Goal: Task Accomplishment & Management: Use online tool/utility

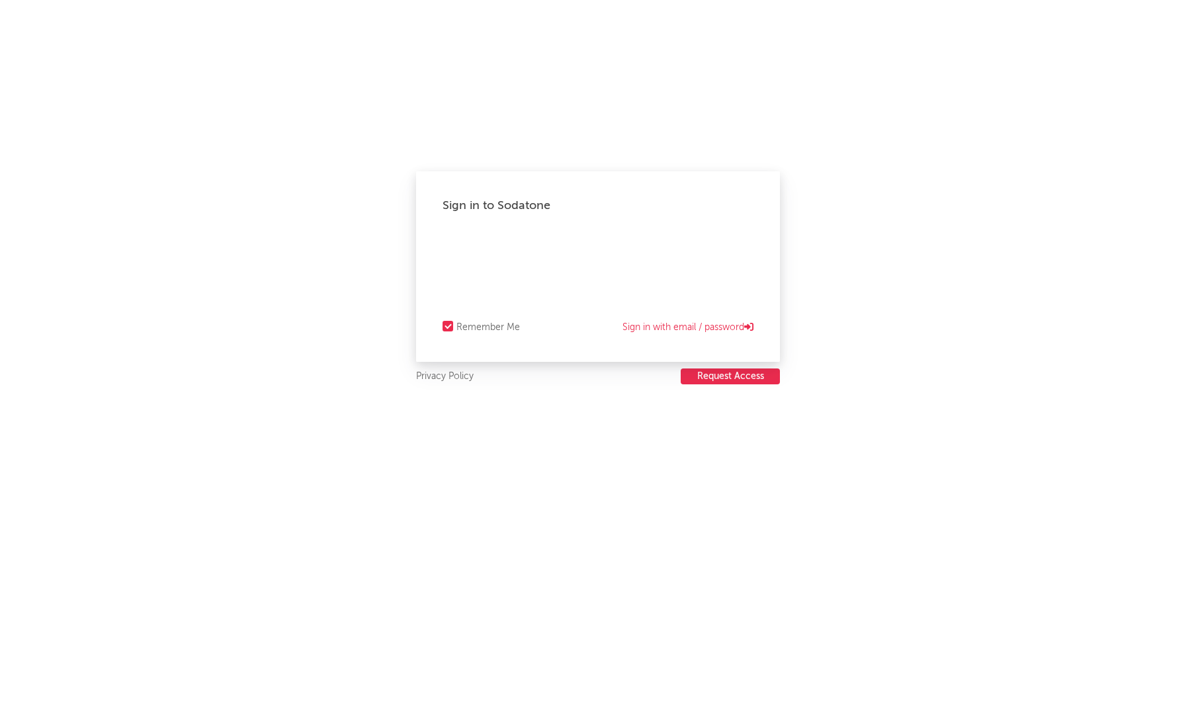
select select "tech"
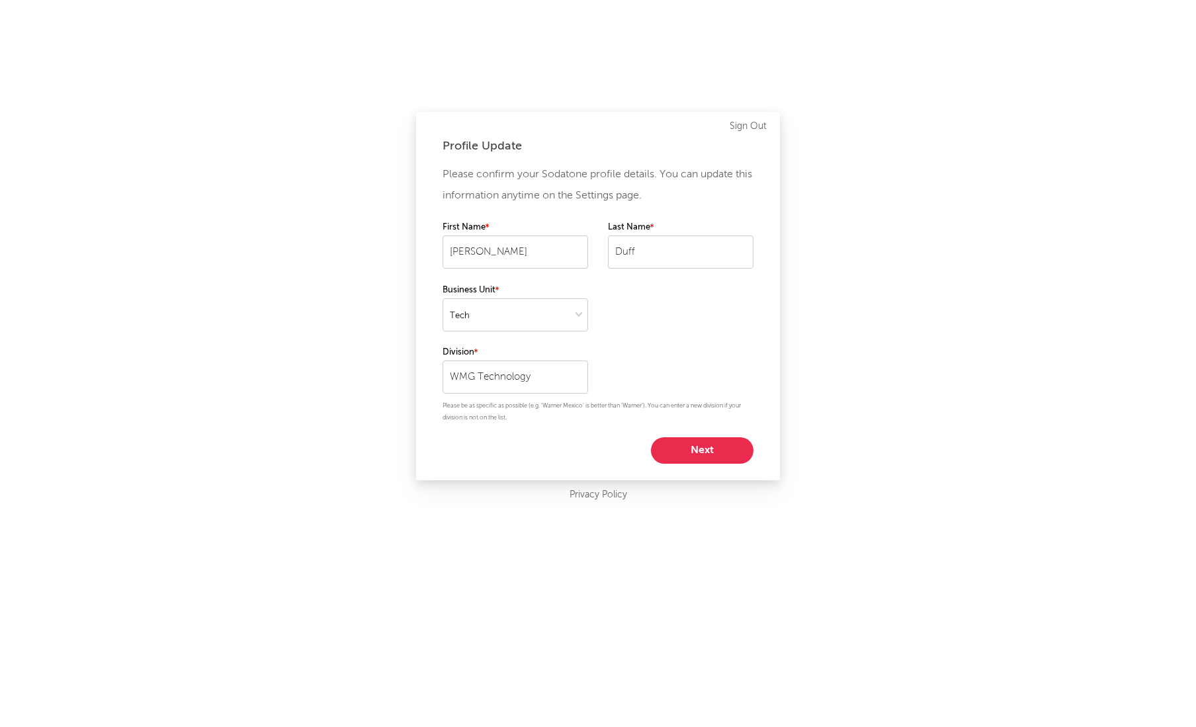
click at [697, 447] on button "Next" at bounding box center [702, 450] width 103 height 26
select select "other"
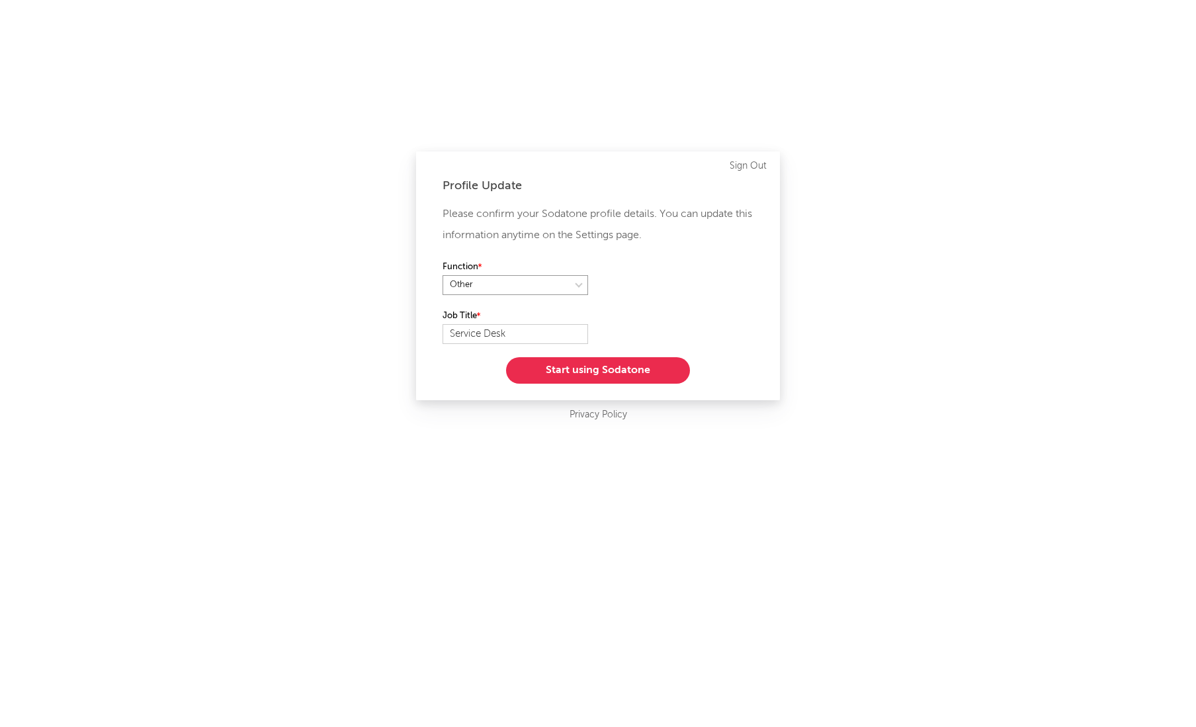
click at [575, 284] on select at bounding box center [515, 285] width 146 height 20
click at [442, 275] on select at bounding box center [515, 285] width 146 height 20
click at [597, 367] on button "Start using Sodatone" at bounding box center [598, 370] width 184 height 26
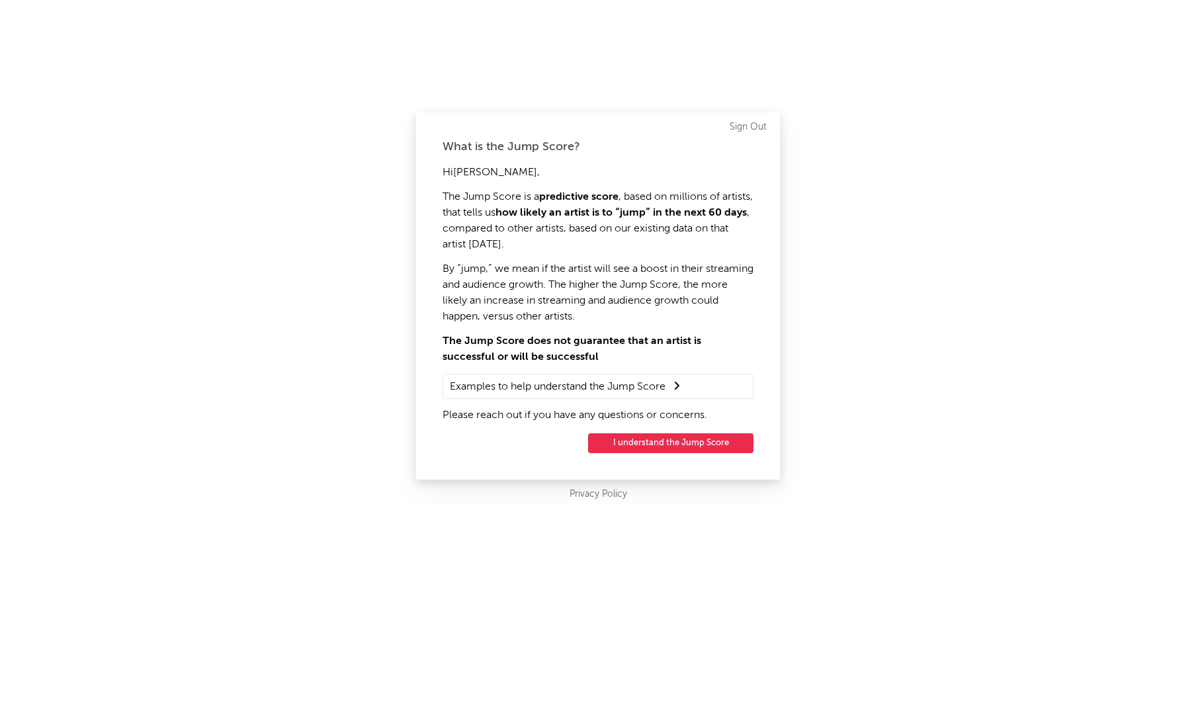
click at [667, 438] on button "I understand the Jump Score" at bounding box center [670, 443] width 165 height 20
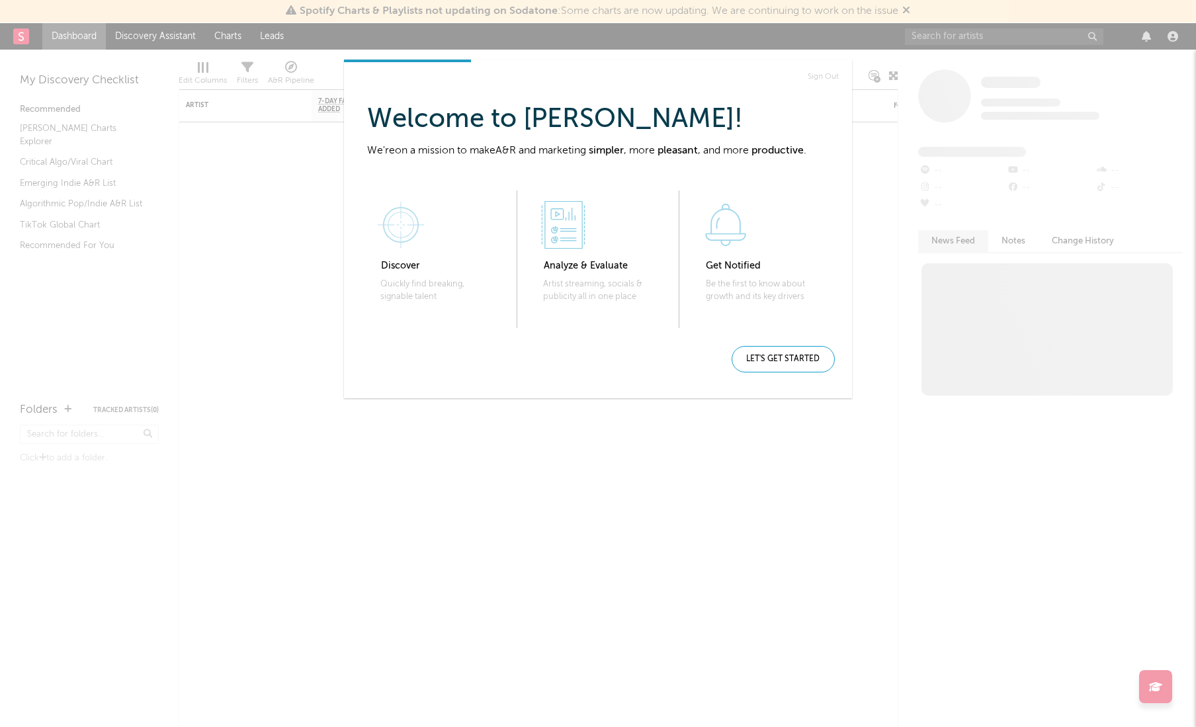
click at [419, 229] on icon at bounding box center [401, 225] width 48 height 48
click at [493, 535] on div "Sign Out Welcome to Sodatone, [PERSON_NAME] ! We're on a mission to make A&R an…" at bounding box center [598, 363] width 1196 height 727
click at [907, 8] on div "Sign Out Welcome to Sodatone, [PERSON_NAME] ! We're on a mission to make A&R an…" at bounding box center [598, 363] width 1196 height 727
click at [778, 356] on div "Let's get started" at bounding box center [782, 359] width 103 height 26
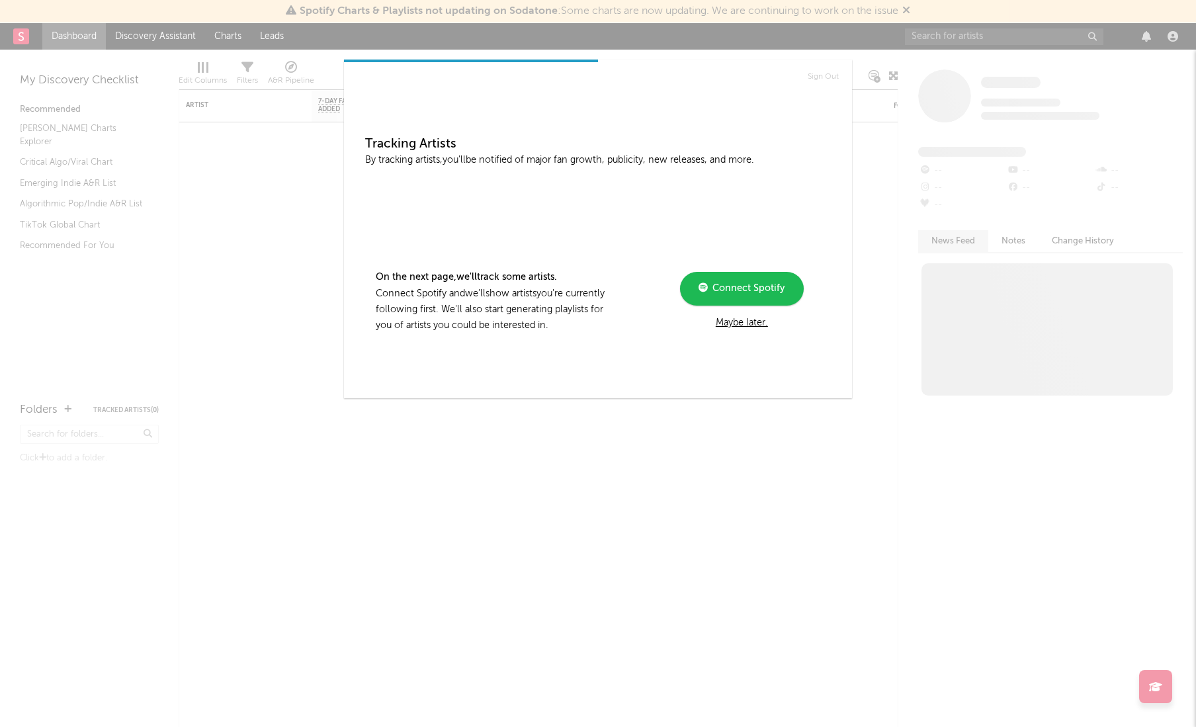
click at [749, 327] on div "Maybe later." at bounding box center [742, 323] width 178 height 16
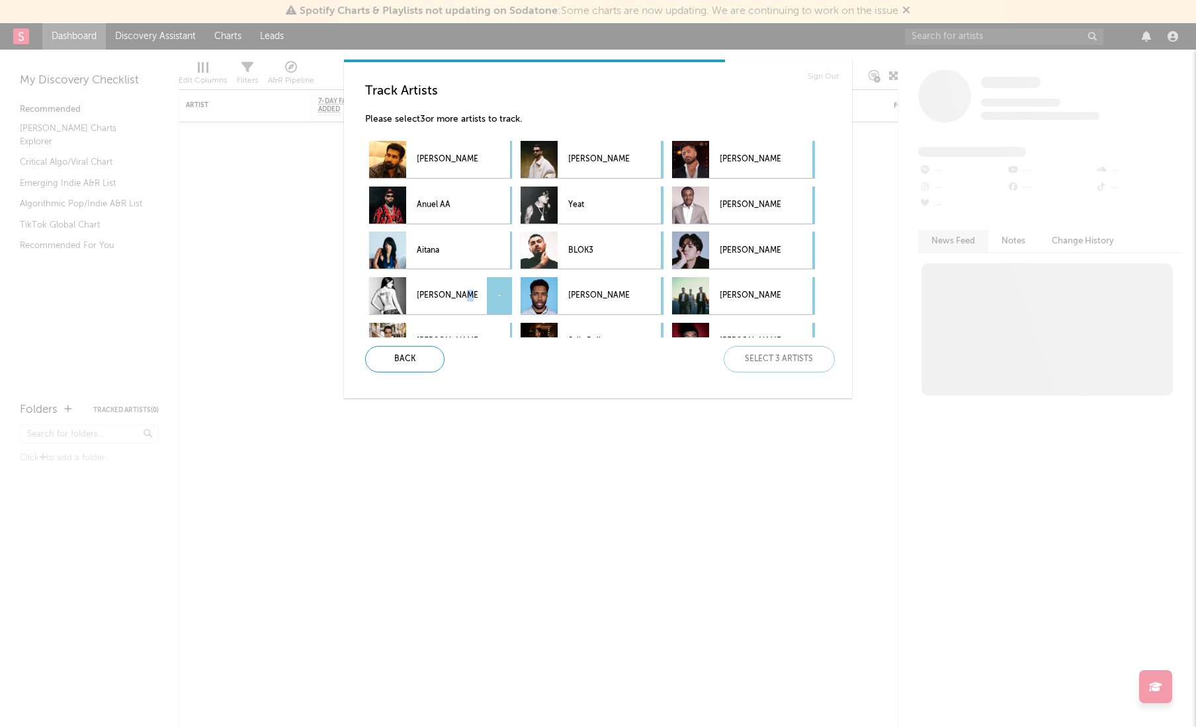
click at [454, 290] on p "[PERSON_NAME]" at bounding box center [447, 296] width 61 height 30
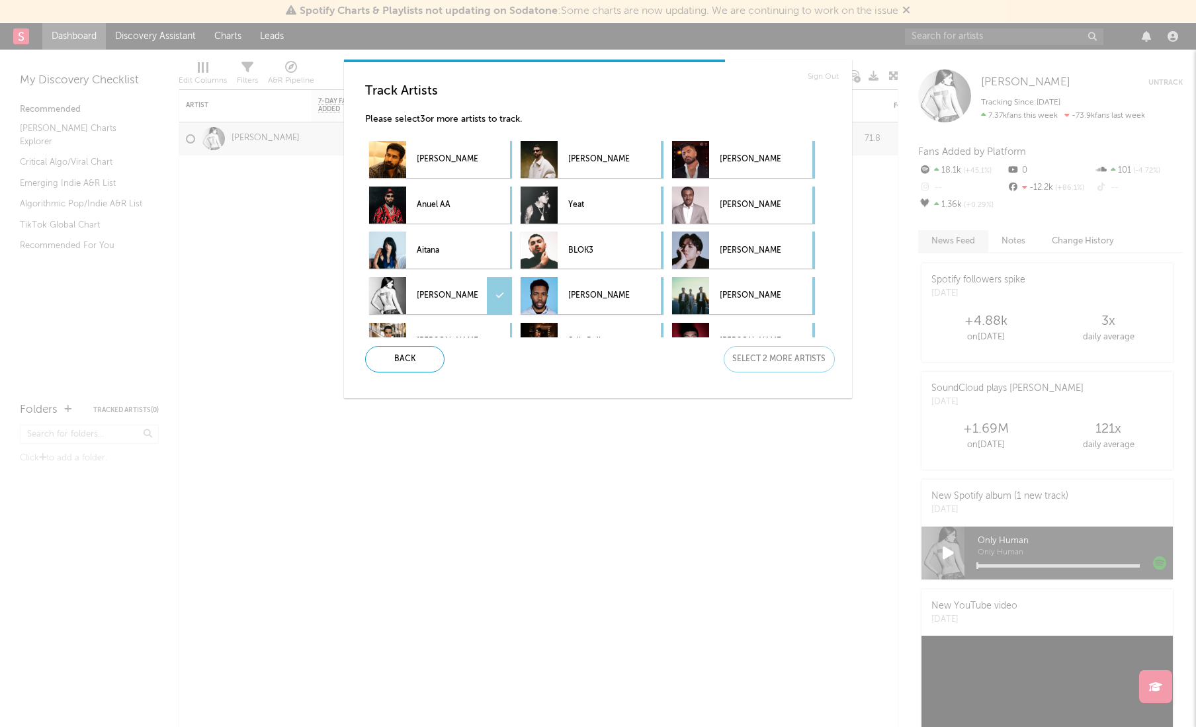
click at [190, 140] on div "Sign Out Track Artists Please select 3 or more artists to track. [PERSON_NAME] …" at bounding box center [598, 363] width 1196 height 727
click at [415, 363] on div "Back" at bounding box center [404, 359] width 79 height 26
